Goal: Browse casually

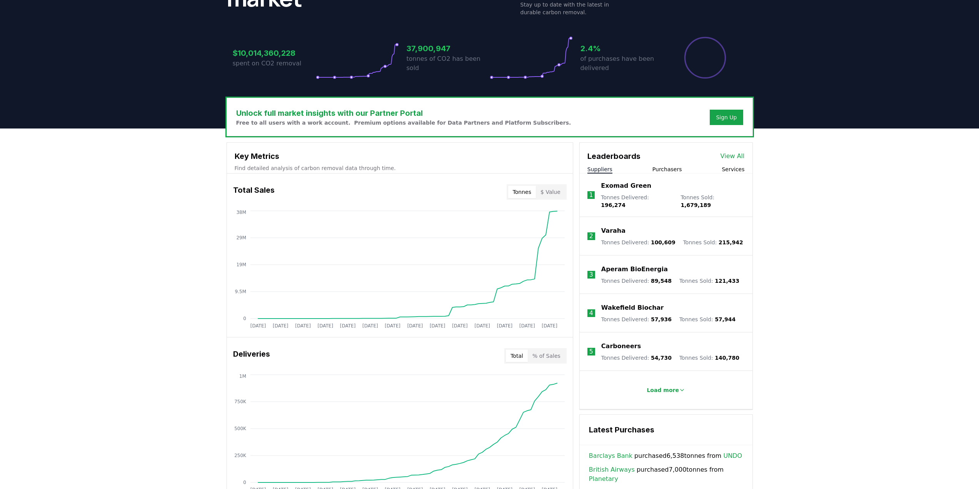
scroll to position [154, 0]
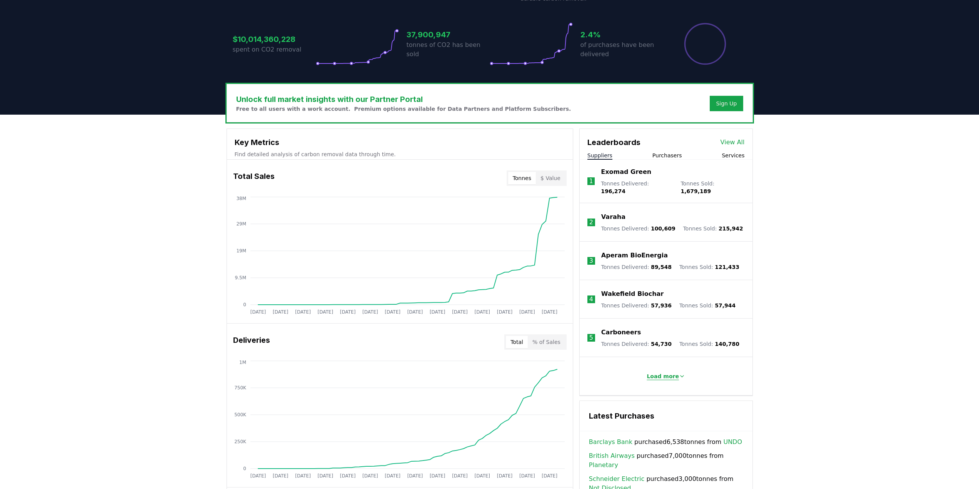
click at [646, 376] on button "Load more" at bounding box center [666, 376] width 51 height 15
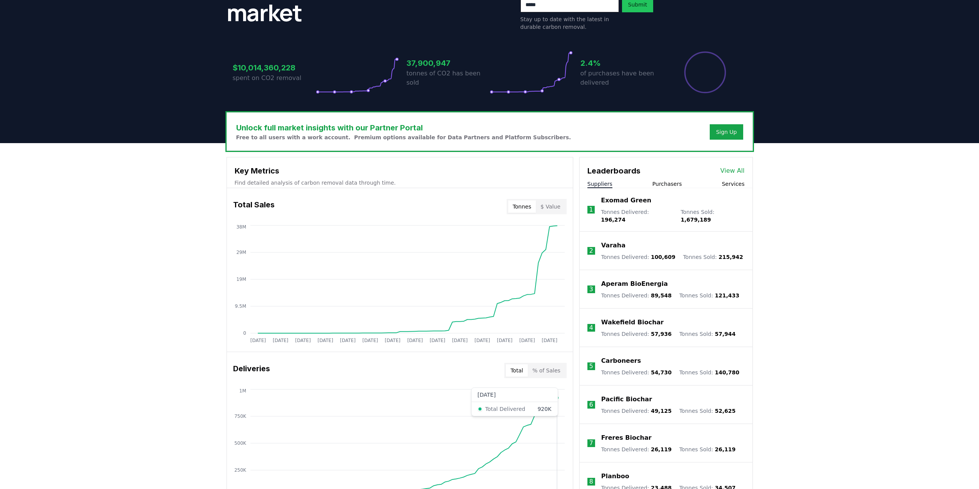
scroll to position [0, 0]
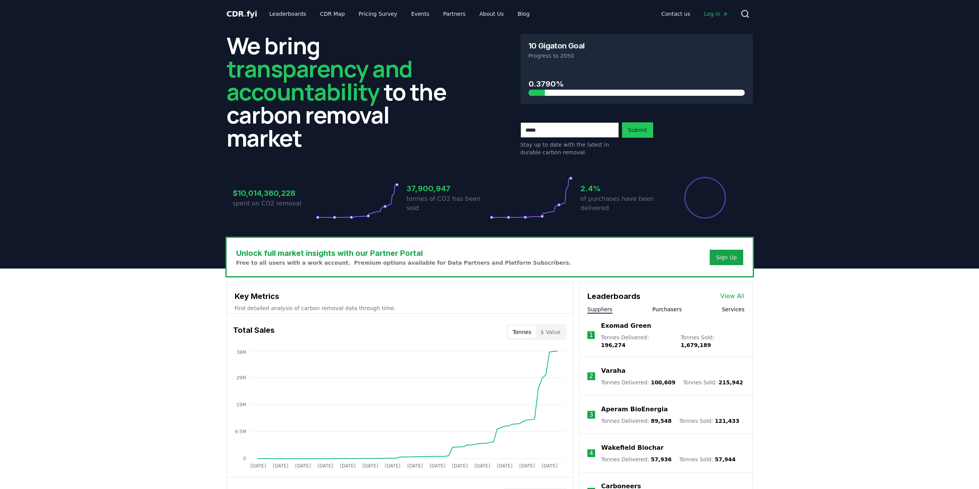
click at [540, 79] on h3 "0.3790%" at bounding box center [637, 84] width 216 height 12
click at [585, 199] on p "of purchases have been delivered" at bounding box center [621, 203] width 83 height 18
click at [264, 195] on h3 "$10,014,360,228" at bounding box center [274, 193] width 83 height 12
click at [544, 55] on p "Progress to 2050" at bounding box center [637, 56] width 216 height 8
click at [555, 44] on h3 "10 Gigaton Goal" at bounding box center [557, 46] width 56 height 8
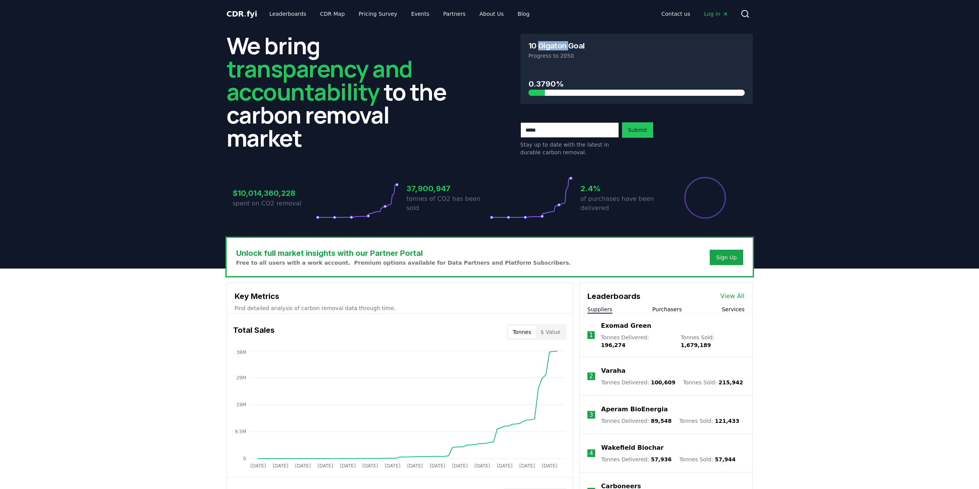
click at [555, 44] on h3 "10 Gigaton Goal" at bounding box center [557, 46] width 56 height 8
click at [543, 65] on div "10 Gigaton Goal Progress to 2050" at bounding box center [637, 50] width 232 height 33
drag, startPoint x: 409, startPoint y: 195, endPoint x: 465, endPoint y: 191, distance: 55.5
click at [465, 191] on h3 "37,900,947" at bounding box center [448, 189] width 83 height 12
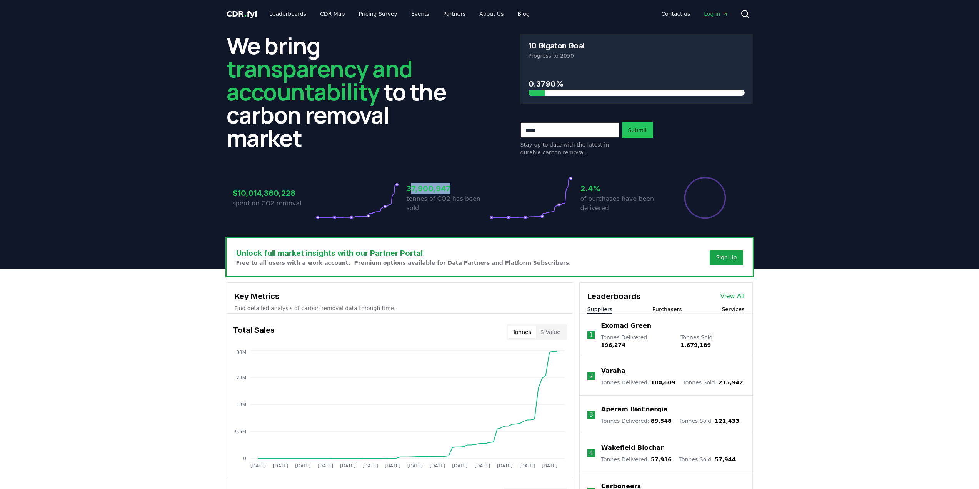
click at [465, 191] on h3 "37,900,947" at bounding box center [448, 189] width 83 height 12
